Goal: Navigation & Orientation: Find specific page/section

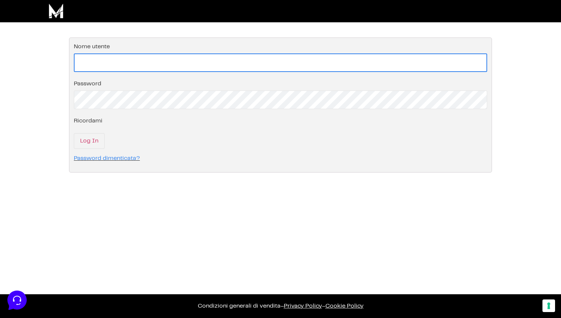
click at [141, 62] on input "Nome utente" at bounding box center [280, 62] width 413 height 19
type input "l"
type input "Leonardo Pippa"
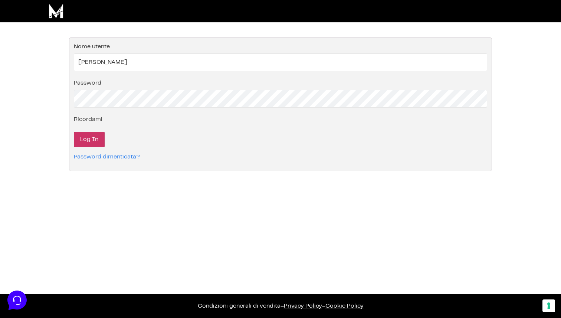
click at [96, 138] on input "Log In" at bounding box center [89, 140] width 31 height 16
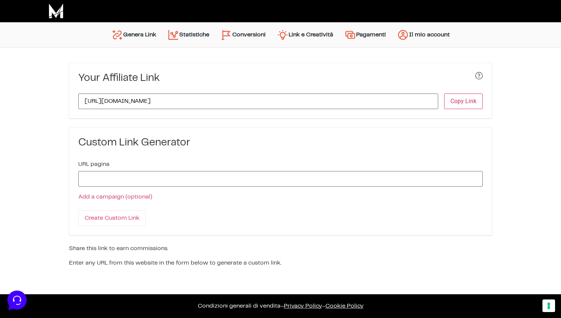
click at [240, 34] on link "Conversioni" at bounding box center [243, 35] width 56 height 18
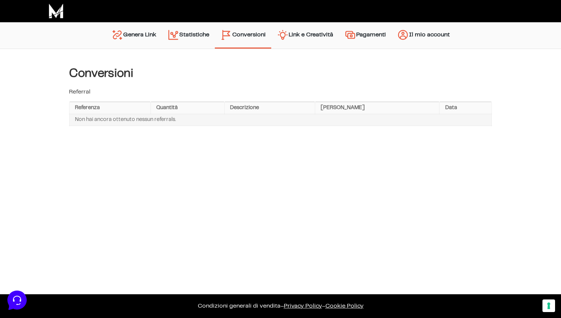
click at [197, 36] on link "Statistiche" at bounding box center [188, 35] width 53 height 19
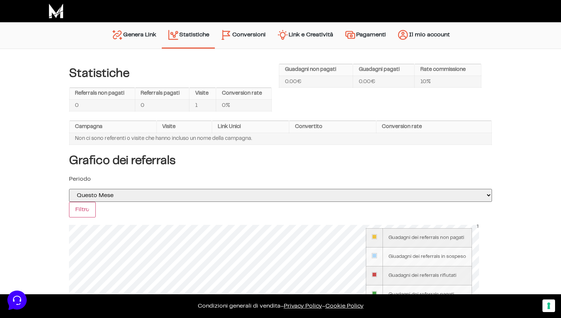
click at [304, 38] on link "Link e Creatività" at bounding box center [304, 35] width 67 height 19
